Goal: Transaction & Acquisition: Purchase product/service

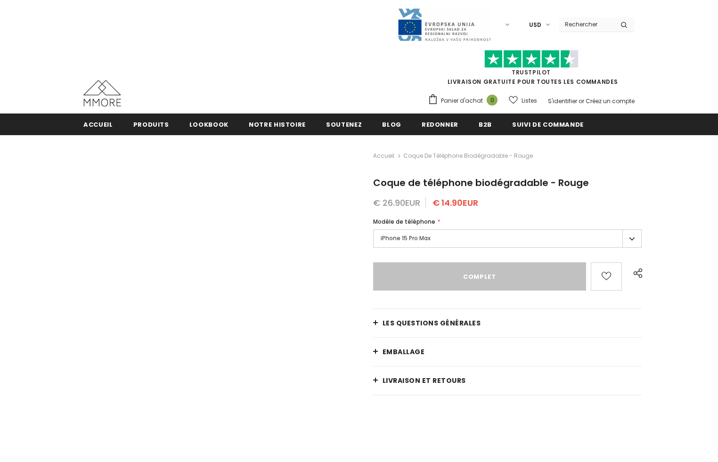
type input "Sold Out"
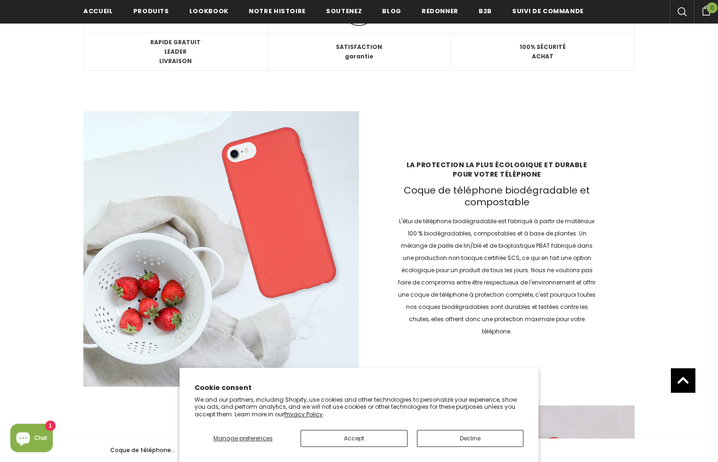
scroll to position [1387, 0]
